Goal: Feedback & Contribution: Leave review/rating

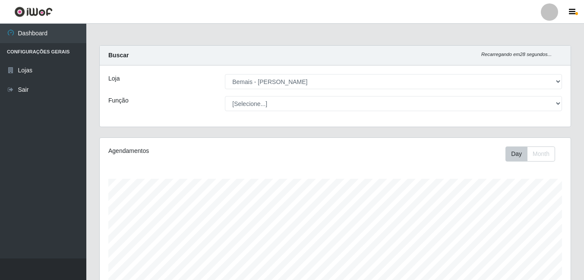
select select "230"
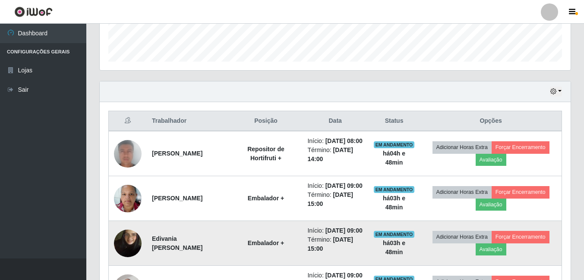
scroll to position [179, 471]
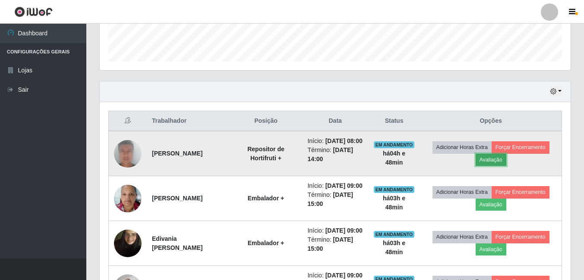
click at [496, 166] on button "Avaliação" at bounding box center [490, 160] width 31 height 12
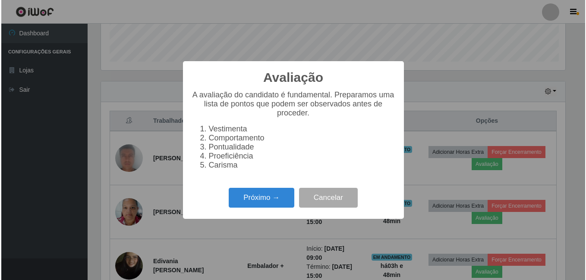
scroll to position [179, 466]
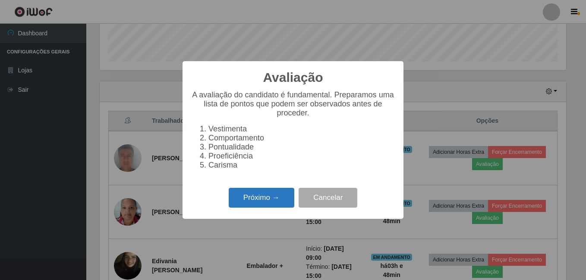
click at [256, 194] on button "Próximo →" at bounding box center [262, 198] width 66 height 20
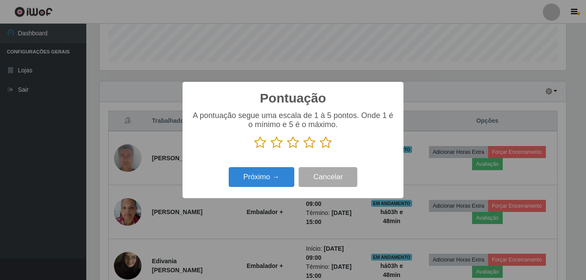
click at [321, 144] on icon at bounding box center [326, 142] width 12 height 13
click at [320, 149] on input "radio" at bounding box center [320, 149] width 0 height 0
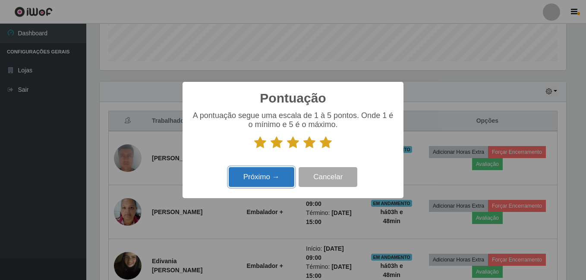
click at [274, 174] on button "Próximo →" at bounding box center [262, 177] width 66 height 20
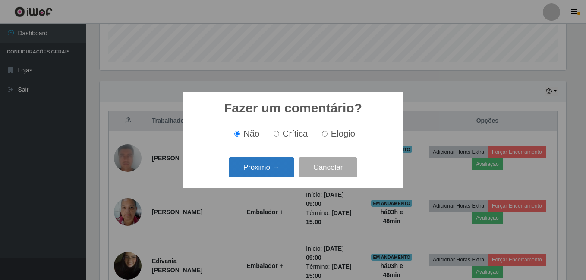
click at [267, 166] on button "Próximo →" at bounding box center [262, 167] width 66 height 20
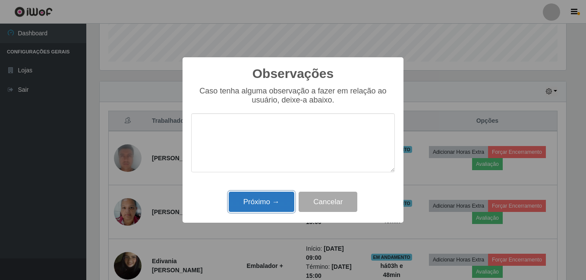
click at [260, 201] on button "Próximo →" at bounding box center [262, 202] width 66 height 20
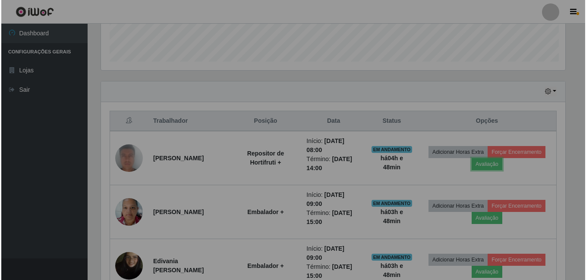
scroll to position [179, 471]
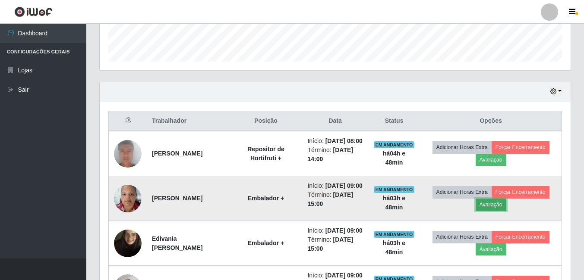
click at [501, 211] on button "Avaliação" at bounding box center [490, 205] width 31 height 12
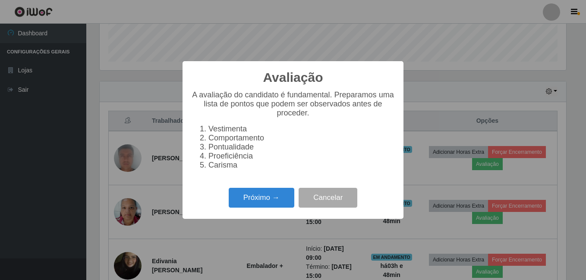
scroll to position [179, 466]
click at [264, 208] on button "Próximo →" at bounding box center [262, 198] width 66 height 20
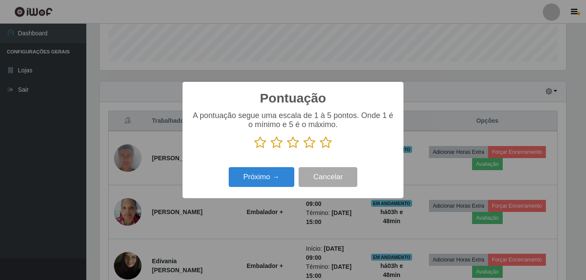
click at [325, 145] on icon at bounding box center [326, 142] width 12 height 13
click at [320, 149] on input "radio" at bounding box center [320, 149] width 0 height 0
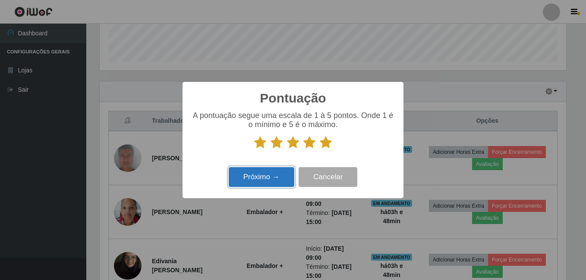
click at [265, 183] on button "Próximo →" at bounding box center [262, 177] width 66 height 20
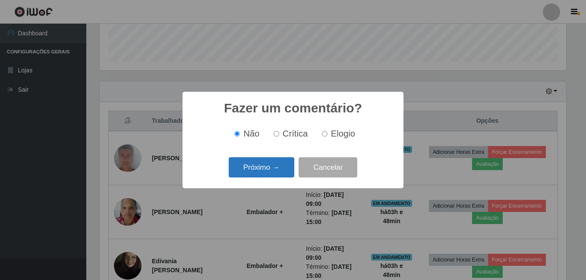
click at [268, 169] on button "Próximo →" at bounding box center [262, 167] width 66 height 20
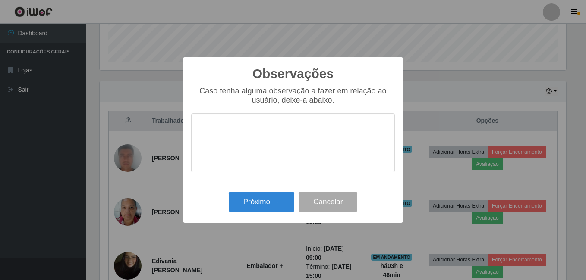
click at [260, 214] on div "Próximo → Cancelar" at bounding box center [293, 202] width 204 height 25
click at [261, 206] on button "Próximo →" at bounding box center [262, 202] width 66 height 20
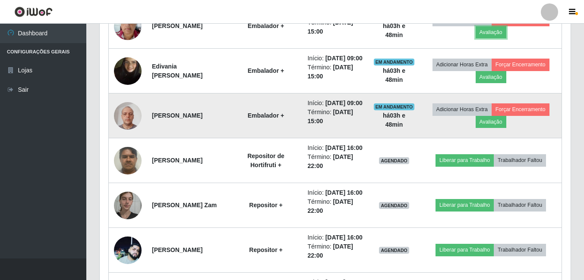
scroll to position [376, 0]
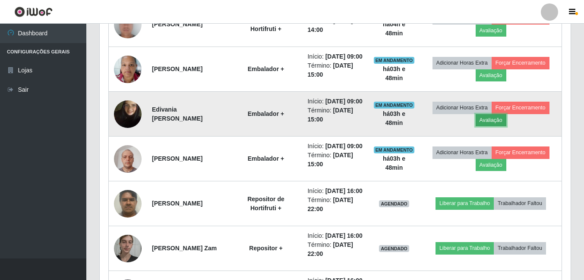
click at [504, 126] on button "Avaliação" at bounding box center [490, 120] width 31 height 12
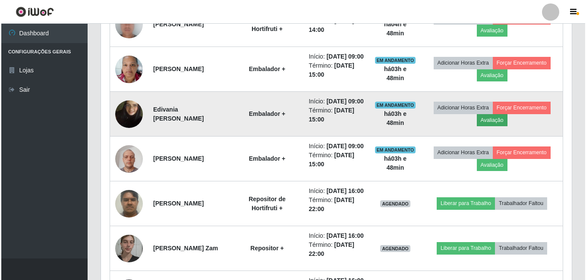
scroll to position [179, 466]
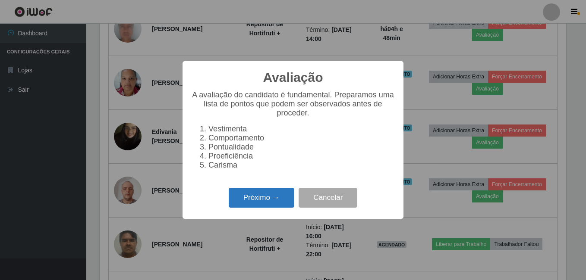
click at [278, 201] on button "Próximo →" at bounding box center [262, 198] width 66 height 20
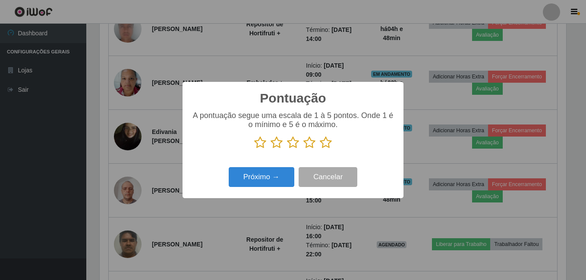
scroll to position [431182, 430895]
click at [324, 143] on icon at bounding box center [326, 142] width 12 height 13
click at [320, 149] on input "radio" at bounding box center [320, 149] width 0 height 0
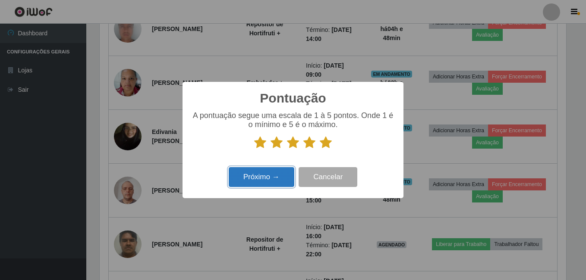
click at [264, 182] on button "Próximo →" at bounding box center [262, 177] width 66 height 20
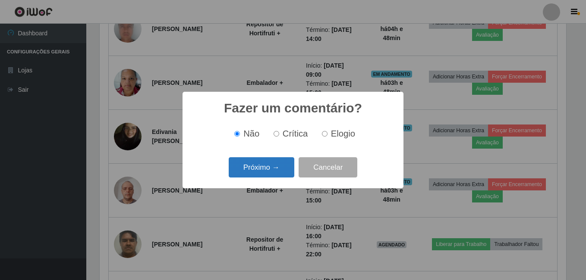
click at [267, 177] on button "Próximo →" at bounding box center [262, 167] width 66 height 20
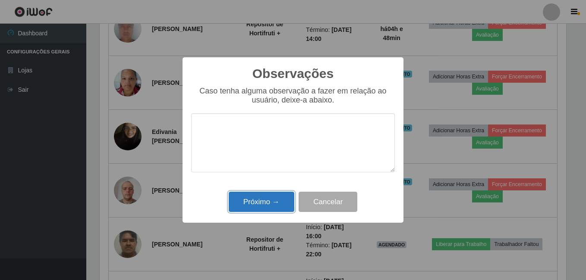
click at [266, 203] on button "Próximo →" at bounding box center [262, 202] width 66 height 20
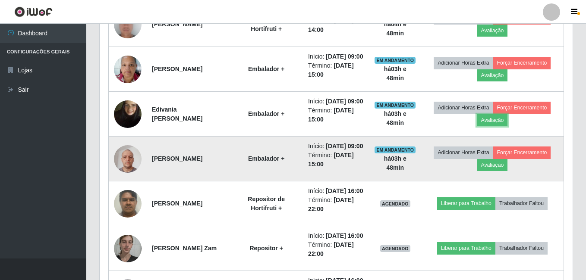
scroll to position [179, 471]
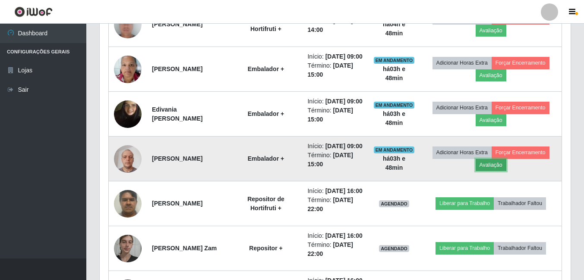
click at [500, 171] on button "Avaliação" at bounding box center [490, 165] width 31 height 12
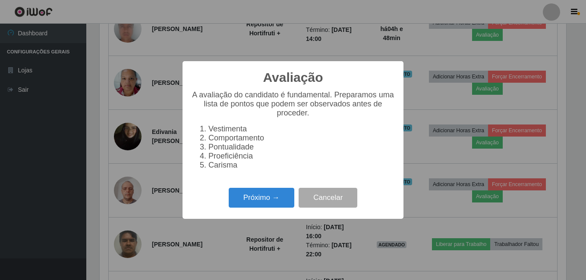
scroll to position [179, 466]
click at [248, 207] on button "Próximo →" at bounding box center [262, 198] width 66 height 20
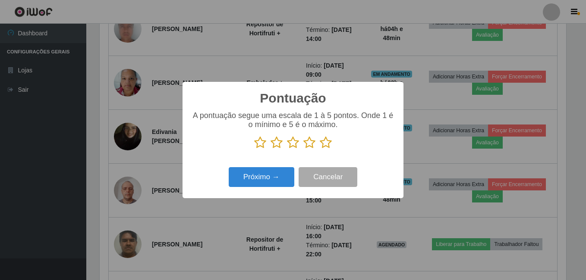
click at [326, 148] on icon at bounding box center [326, 142] width 12 height 13
click at [320, 149] on input "radio" at bounding box center [320, 149] width 0 height 0
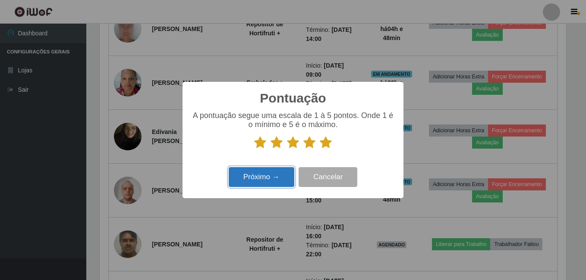
click at [251, 179] on button "Próximo →" at bounding box center [262, 177] width 66 height 20
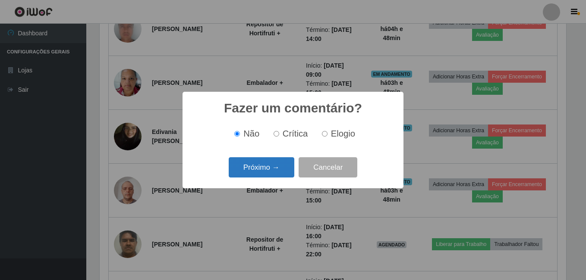
click at [264, 167] on button "Próximo →" at bounding box center [262, 167] width 66 height 20
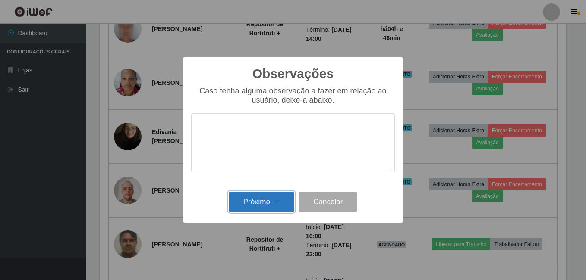
click at [268, 201] on button "Próximo →" at bounding box center [262, 202] width 66 height 20
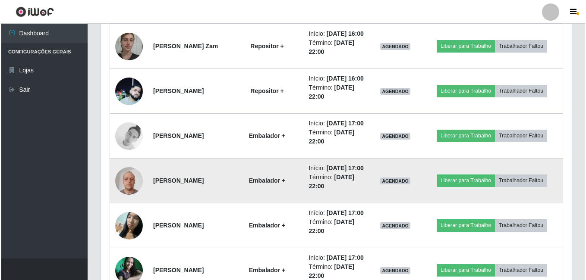
scroll to position [635, 0]
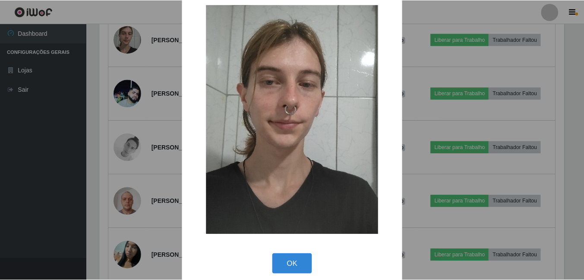
scroll to position [0, 0]
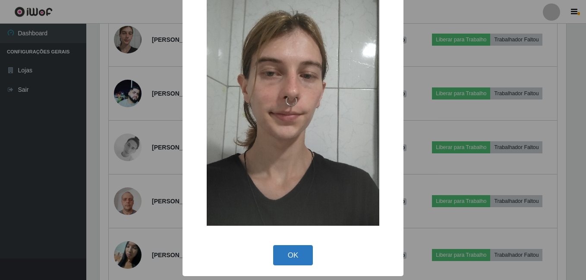
click at [283, 249] on button "OK" at bounding box center [293, 255] width 40 height 20
